Goal: Task Accomplishment & Management: Use online tool/utility

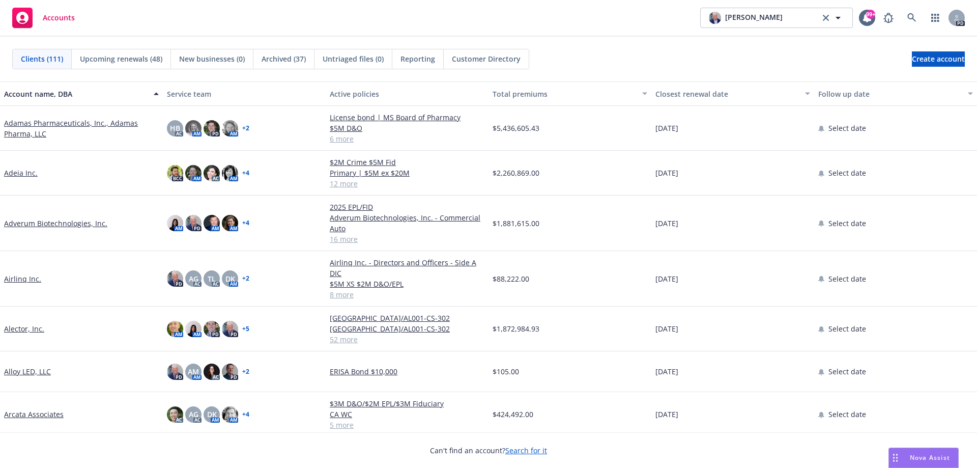
click at [921, 457] on span "Nova Assist" at bounding box center [930, 457] width 40 height 9
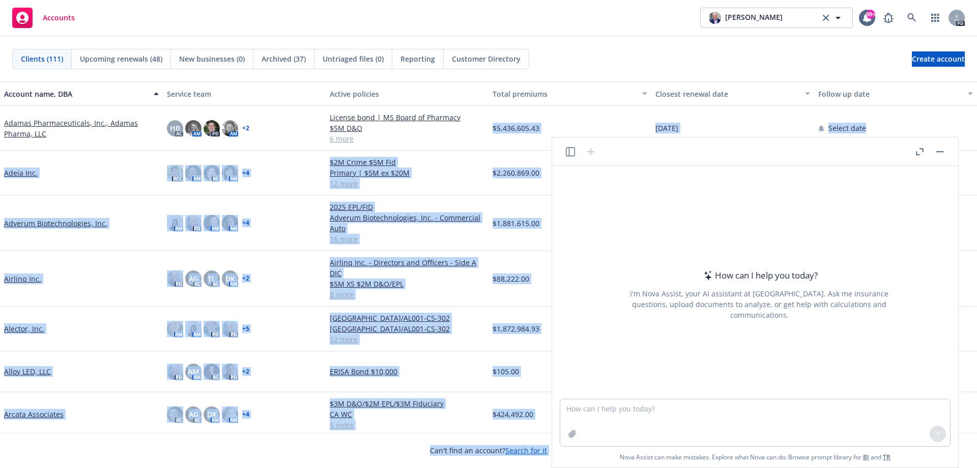
drag, startPoint x: 725, startPoint y: 151, endPoint x: 477, endPoint y: 144, distance: 247.9
click at [477, 144] on body "Accounts [PERSON_NAME] [PERSON_NAME] 99+ PD Clients (111) Upcoming renewals (48…" at bounding box center [488, 234] width 977 height 468
click at [619, 151] on header at bounding box center [755, 151] width 406 height 28
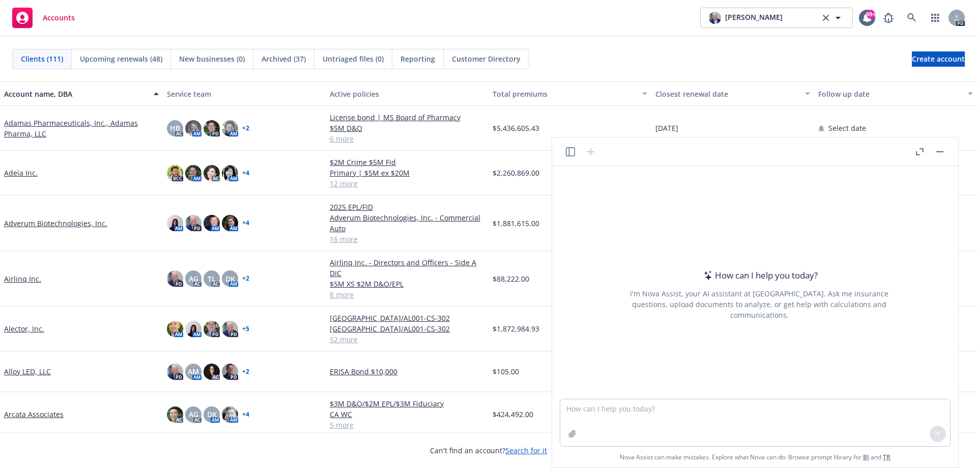
click at [919, 150] on icon "button" at bounding box center [920, 151] width 8 height 7
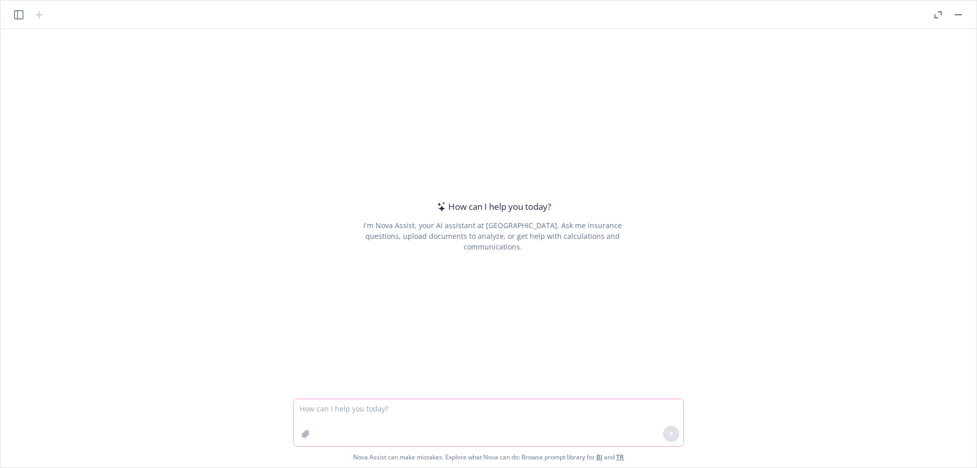
click at [307, 433] on icon "button" at bounding box center [305, 433] width 7 height 7
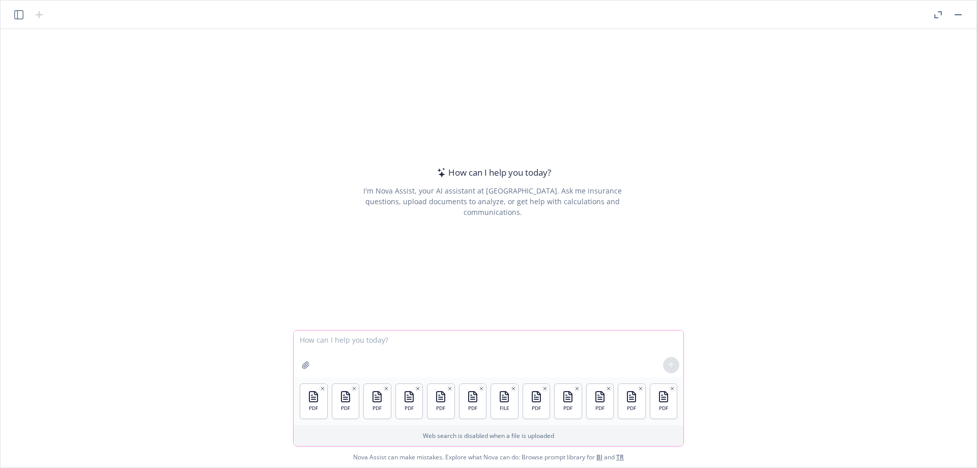
click at [365, 339] on textarea at bounding box center [489, 353] width 390 height 47
type textarea "Please do a policy review of the attached policies and point out what deficienc…"
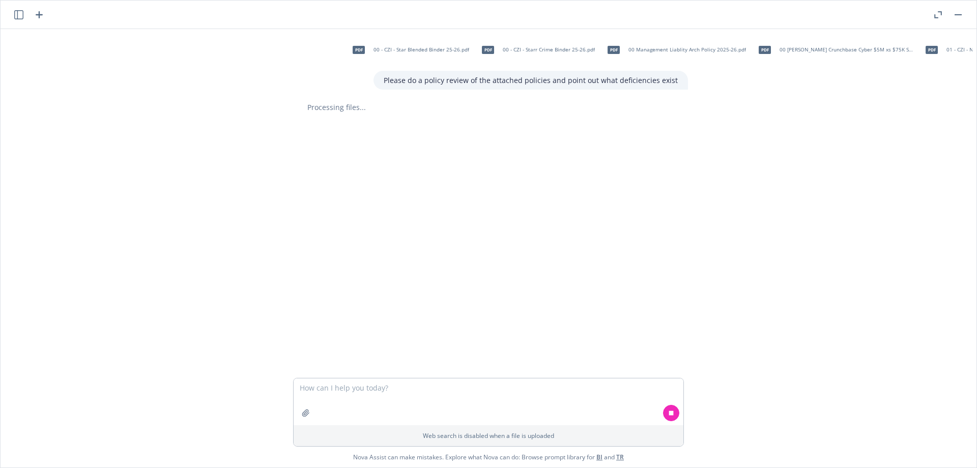
click at [808, 48] on span "00 [PERSON_NAME] Crunchbase Cyber $5M xs $75K SIR.pdf" at bounding box center [846, 49] width 133 height 7
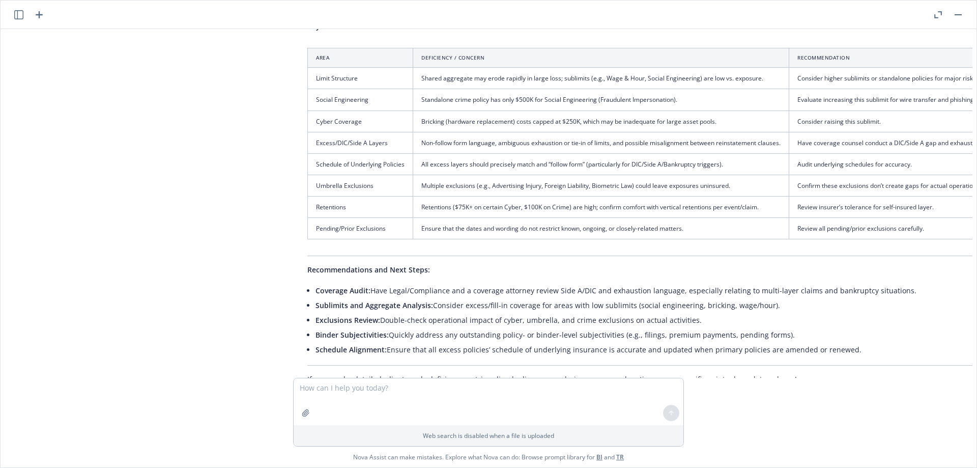
scroll to position [279, 0]
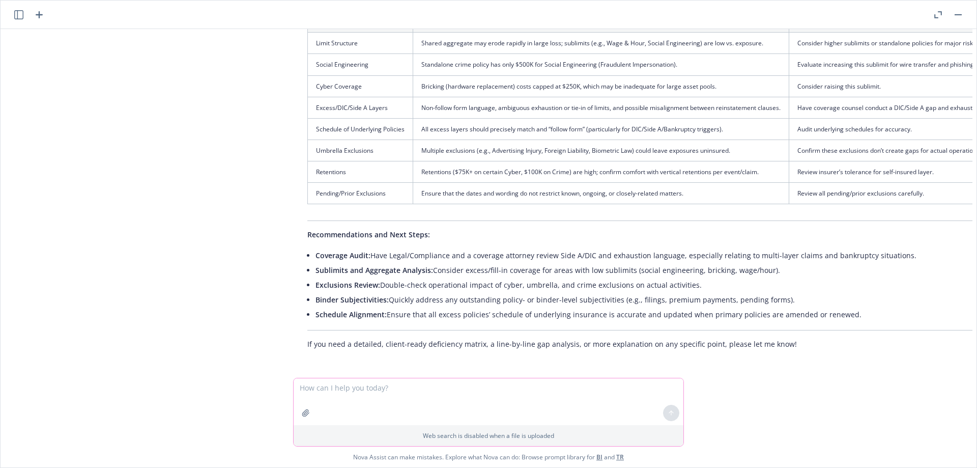
click at [363, 391] on textarea at bounding box center [489, 401] width 390 height 47
type textarea "Please provide a client-ready deficiency matrix and line-by-line gap analysis. …"
click at [671, 411] on icon at bounding box center [671, 412] width 4 height 2
